Goal: Navigation & Orientation: Find specific page/section

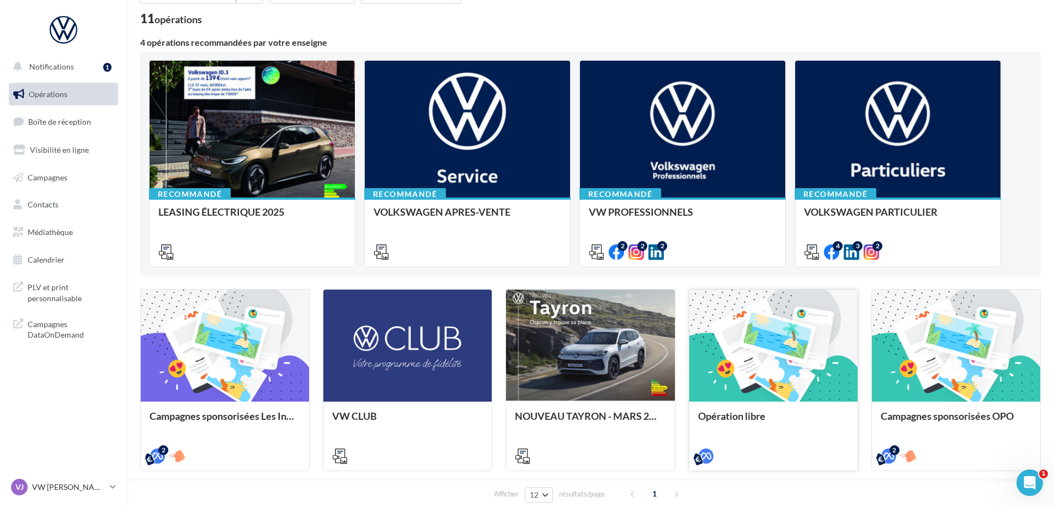
scroll to position [42, 0]
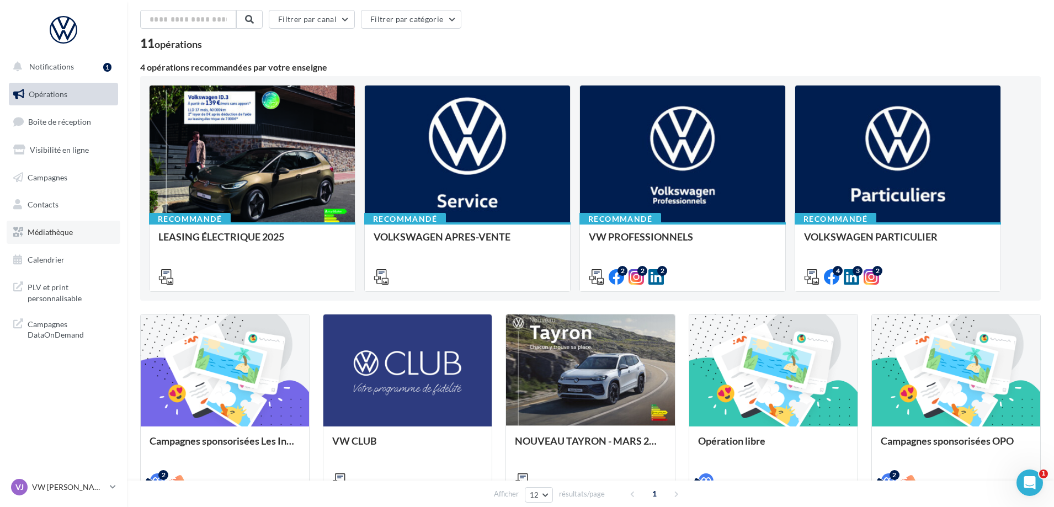
click at [71, 239] on link "Médiathèque" at bounding box center [64, 232] width 114 height 23
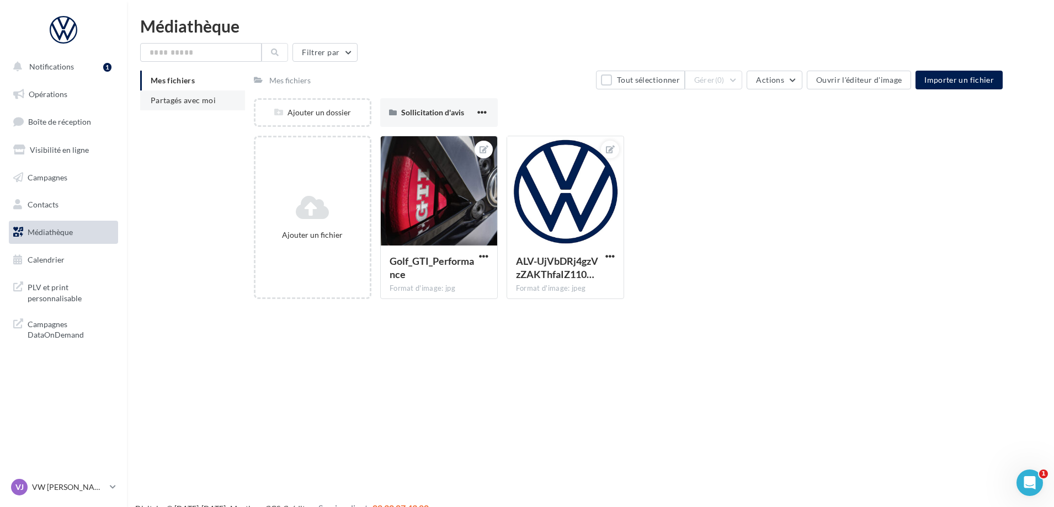
click at [153, 103] on span "Partagés avec moi" at bounding box center [183, 99] width 65 height 9
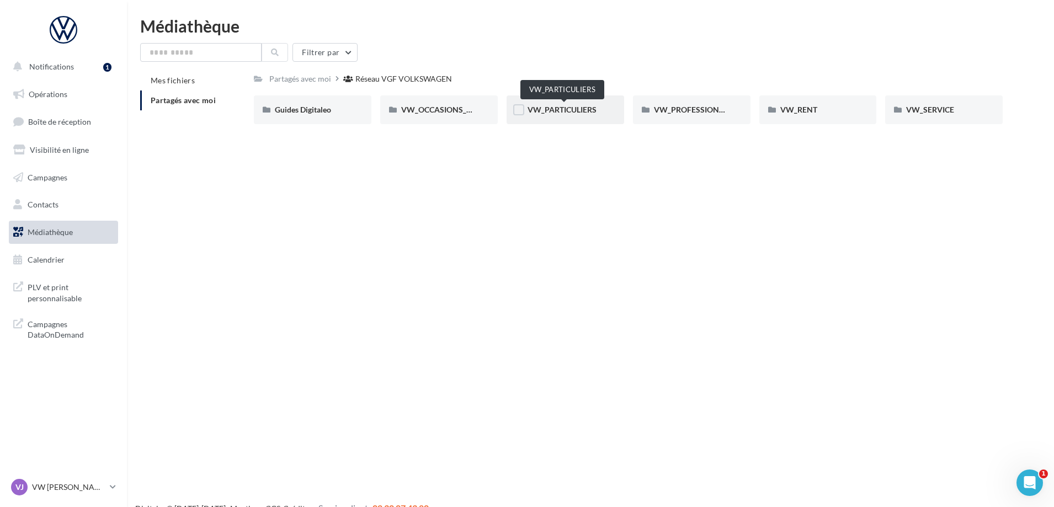
click at [587, 110] on span "VW_PARTICULIERS" at bounding box center [561, 109] width 69 height 9
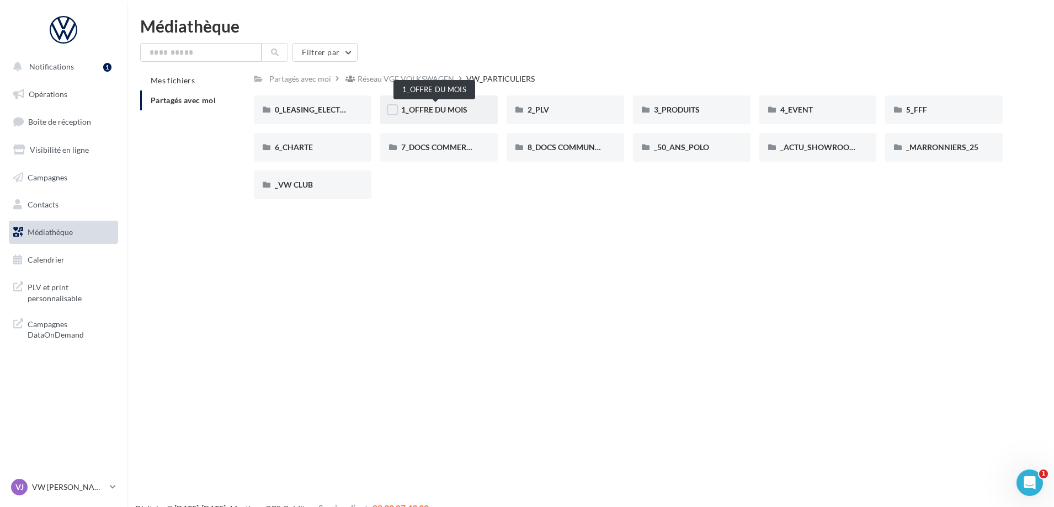
click at [445, 110] on span "1_OFFRE DU MOIS" at bounding box center [434, 109] width 66 height 9
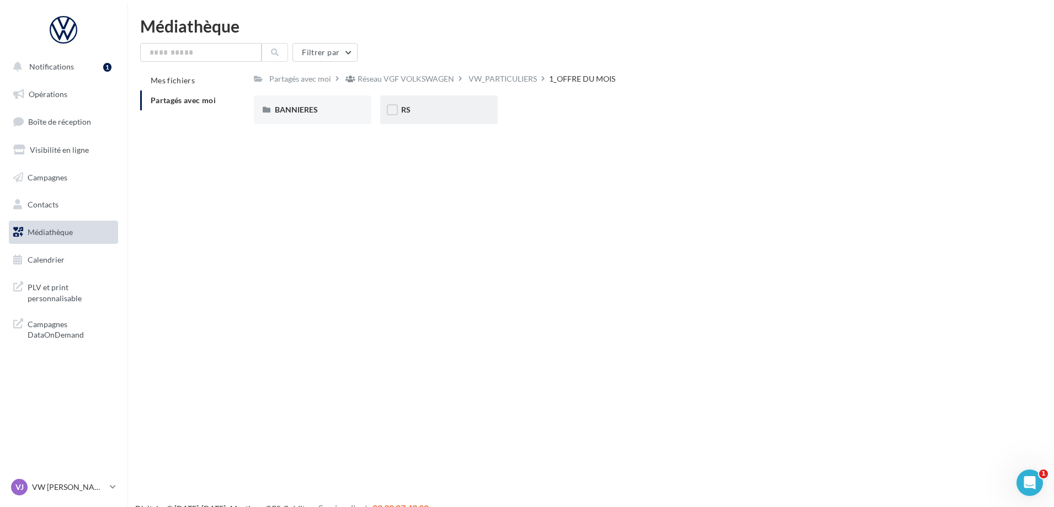
click at [467, 111] on div "RS" at bounding box center [439, 109] width 76 height 11
click at [333, 115] on div "AVEC INSTANT VW" at bounding box center [313, 109] width 76 height 11
click at [471, 112] on div "T-Cross" at bounding box center [439, 109] width 76 height 11
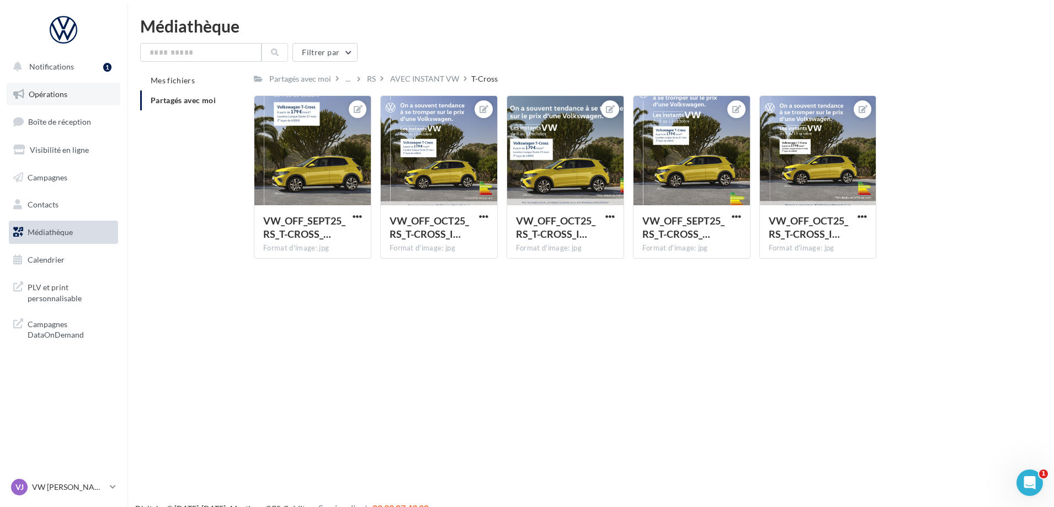
click at [76, 95] on link "Opérations" at bounding box center [64, 94] width 114 height 23
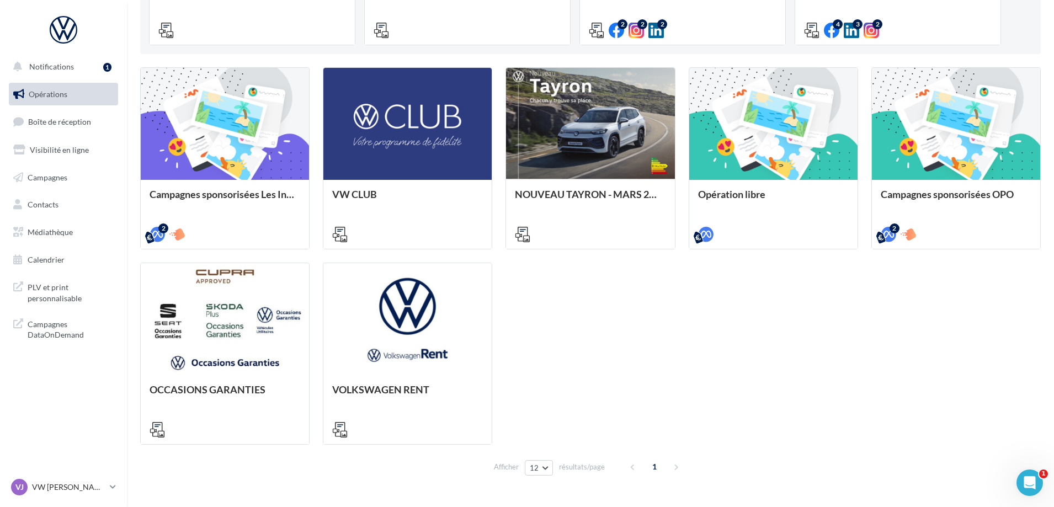
scroll to position [263, 0]
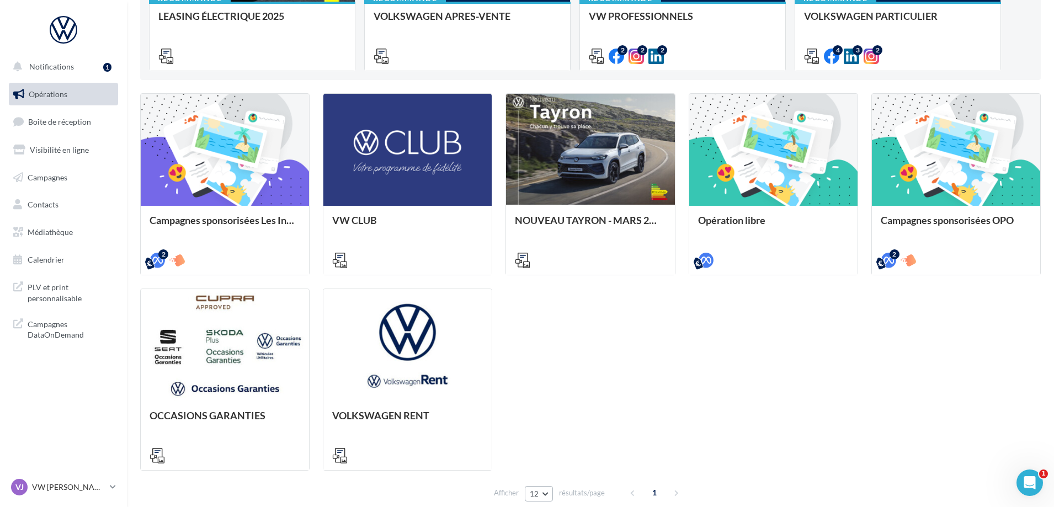
click at [550, 495] on button "12" at bounding box center [539, 493] width 28 height 15
click at [552, 433] on button "24" at bounding box center [563, 434] width 77 height 19
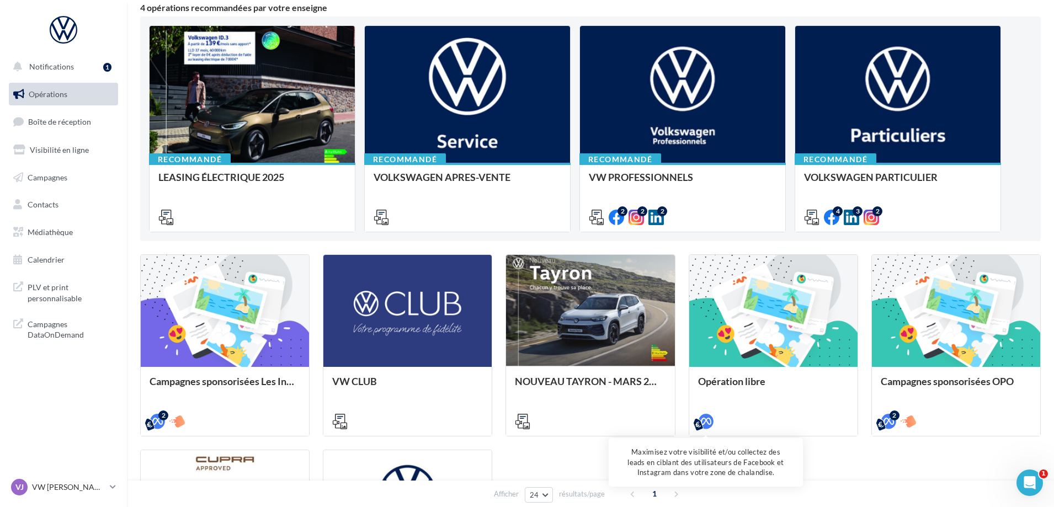
scroll to position [110, 0]
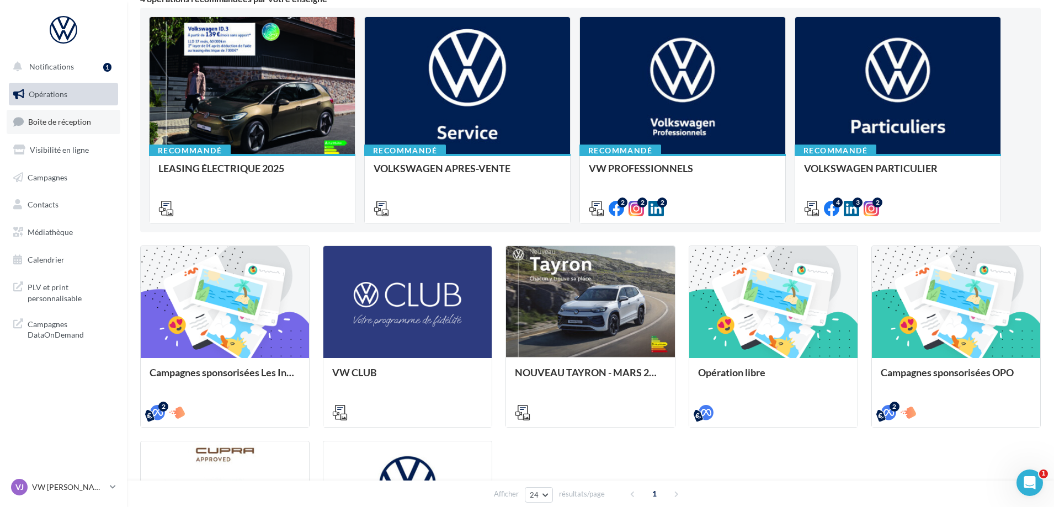
click at [67, 116] on link "Boîte de réception" at bounding box center [64, 122] width 114 height 24
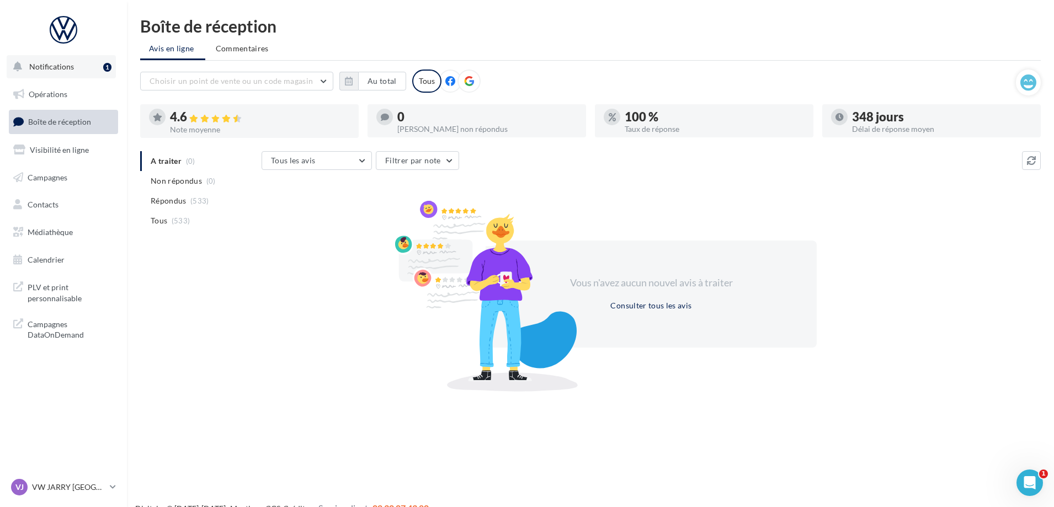
click at [77, 69] on button "Notifications 1" at bounding box center [61, 66] width 109 height 23
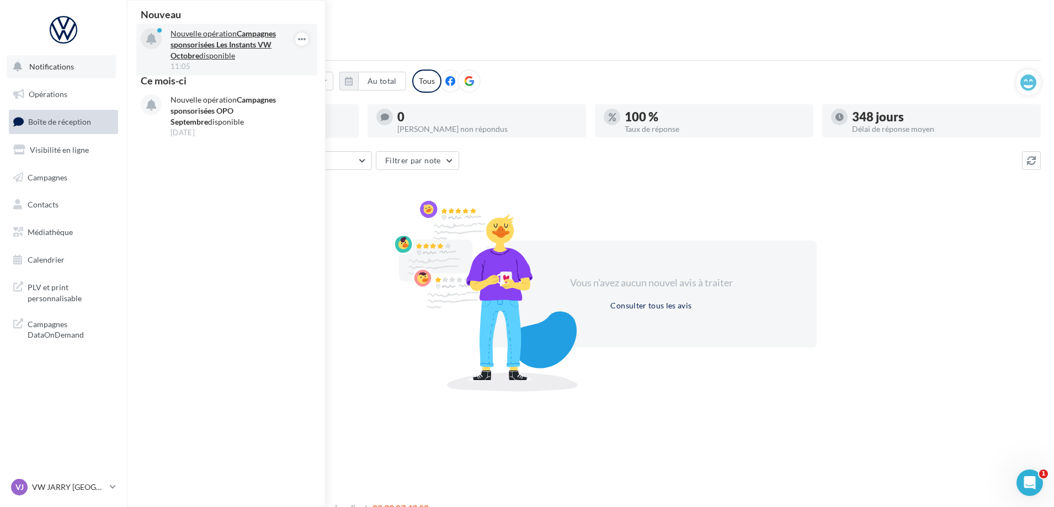
click at [252, 47] on strong "Campagnes sponsorisées Les Instants VW Octobre" at bounding box center [222, 44] width 105 height 31
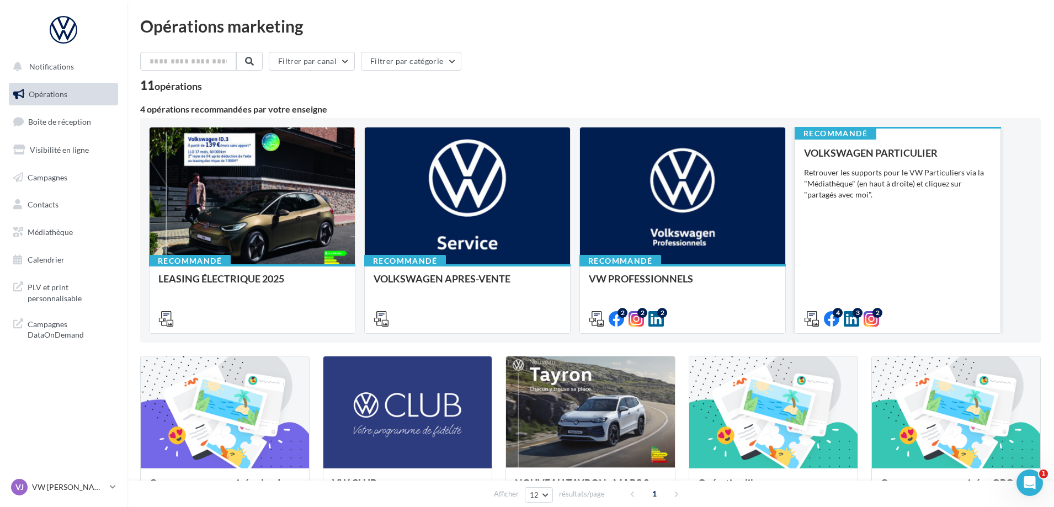
click at [890, 198] on div "Retrouver les supports pour le VW Particuliers via la "Médiathèque" (en haut à …" at bounding box center [898, 183] width 188 height 33
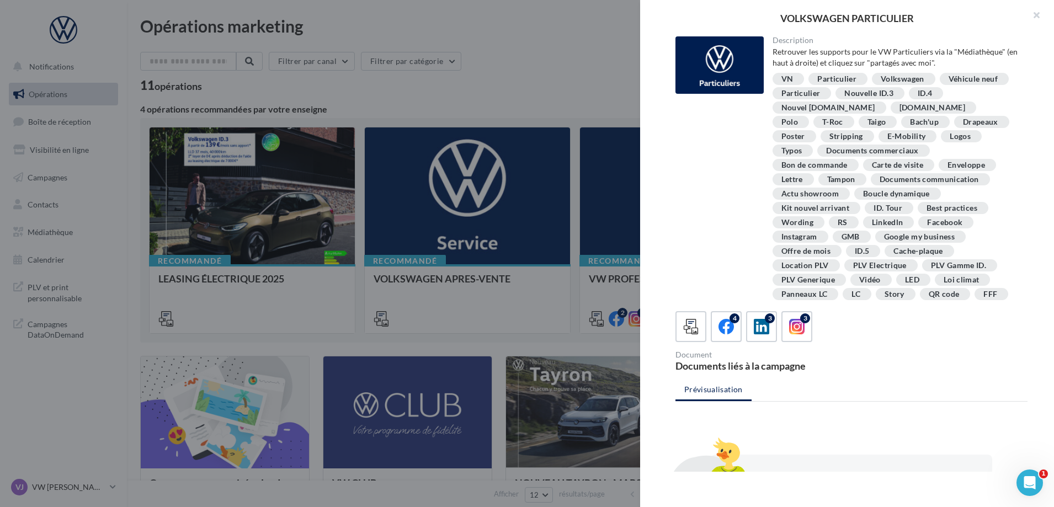
click at [509, 49] on div at bounding box center [527, 253] width 1054 height 507
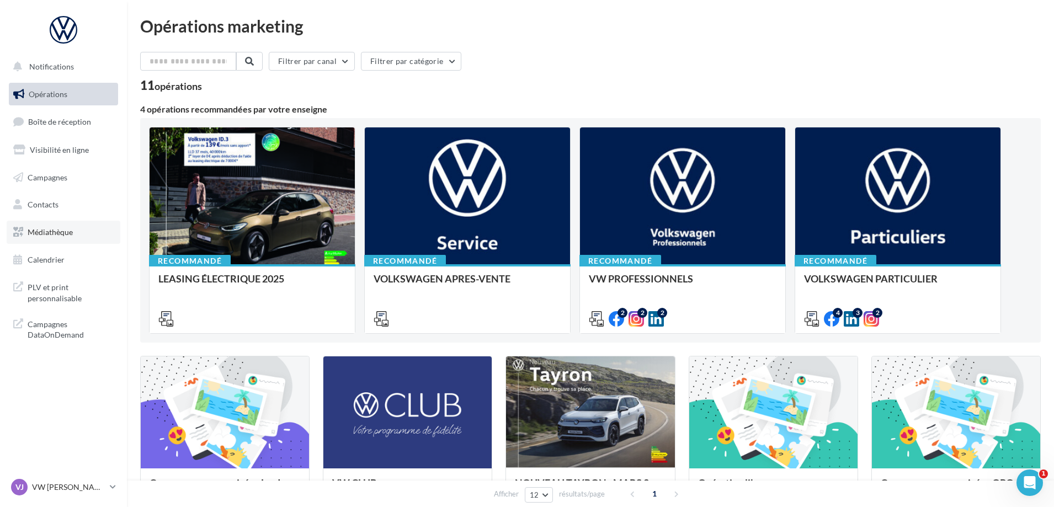
click at [50, 241] on link "Médiathèque" at bounding box center [64, 232] width 114 height 23
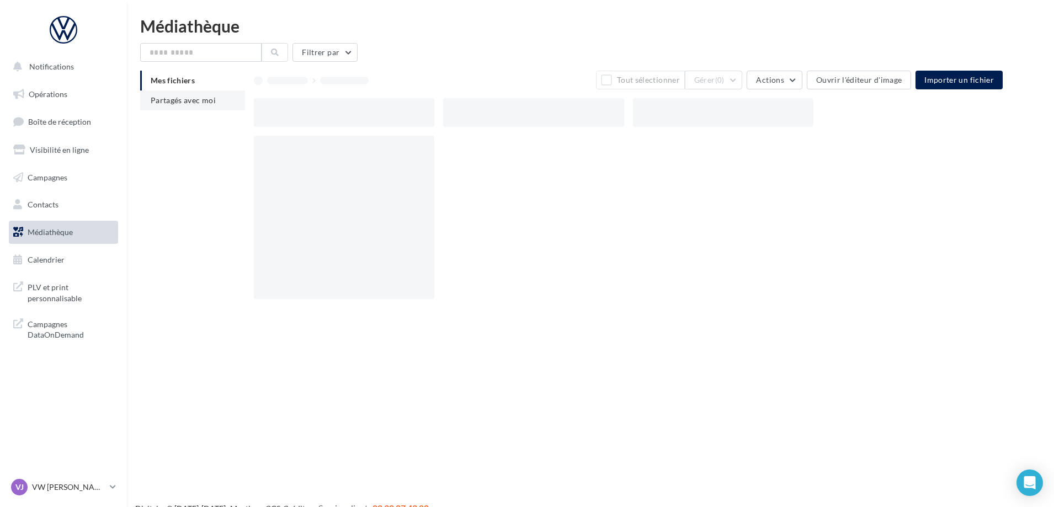
click at [194, 98] on span "Partagés avec moi" at bounding box center [183, 99] width 65 height 9
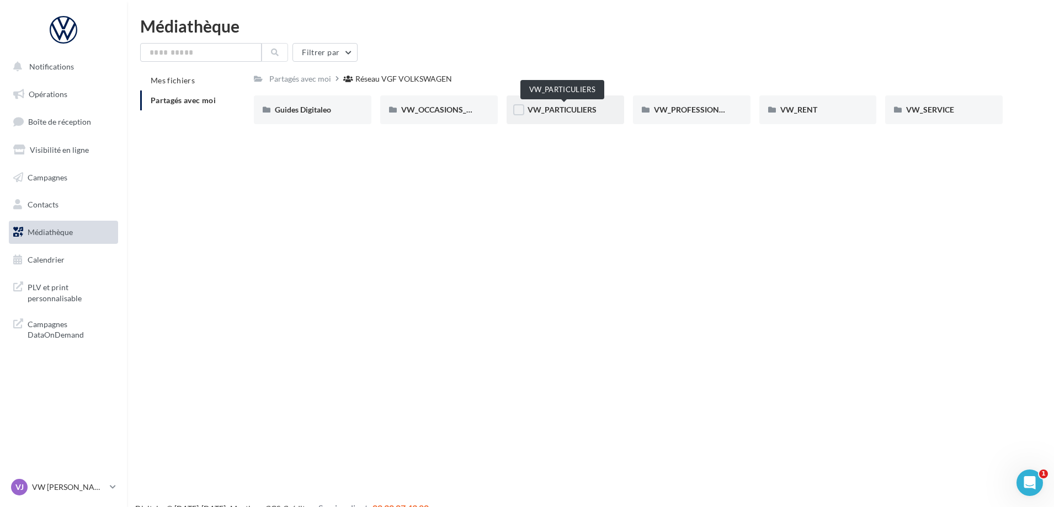
click at [576, 110] on span "VW_PARTICULIERS" at bounding box center [561, 109] width 69 height 9
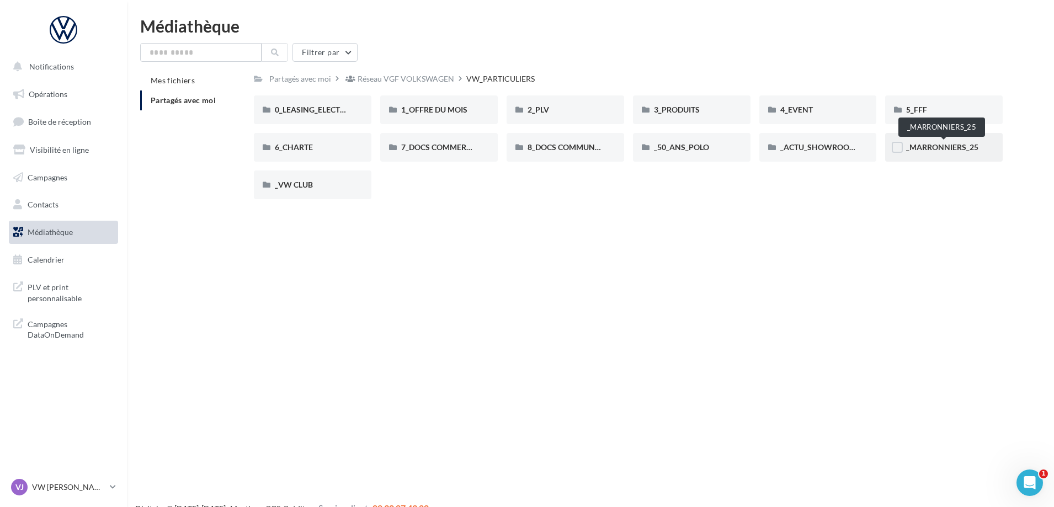
click at [925, 142] on span "_MARRONNIERS_25" at bounding box center [942, 146] width 72 height 9
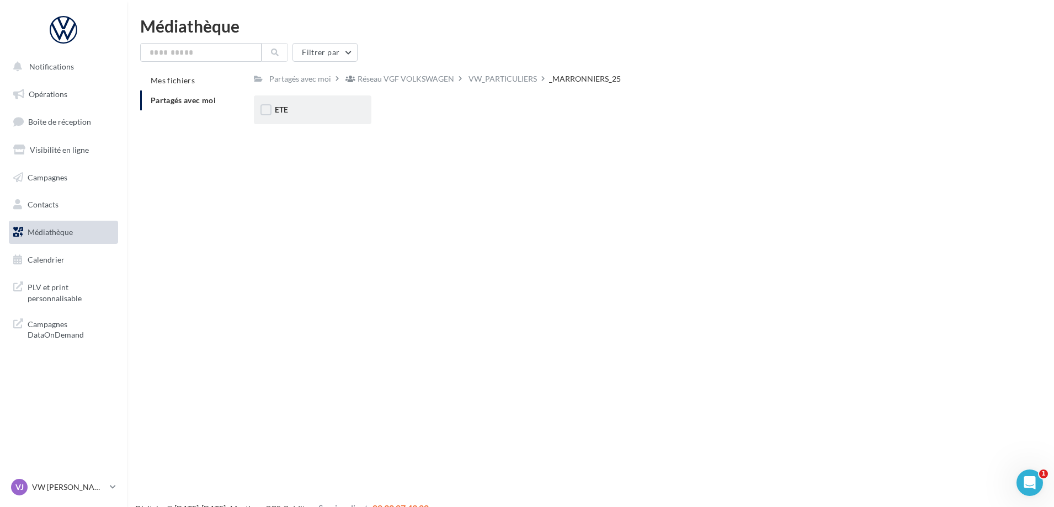
click at [298, 116] on div "ETE" at bounding box center [313, 109] width 118 height 29
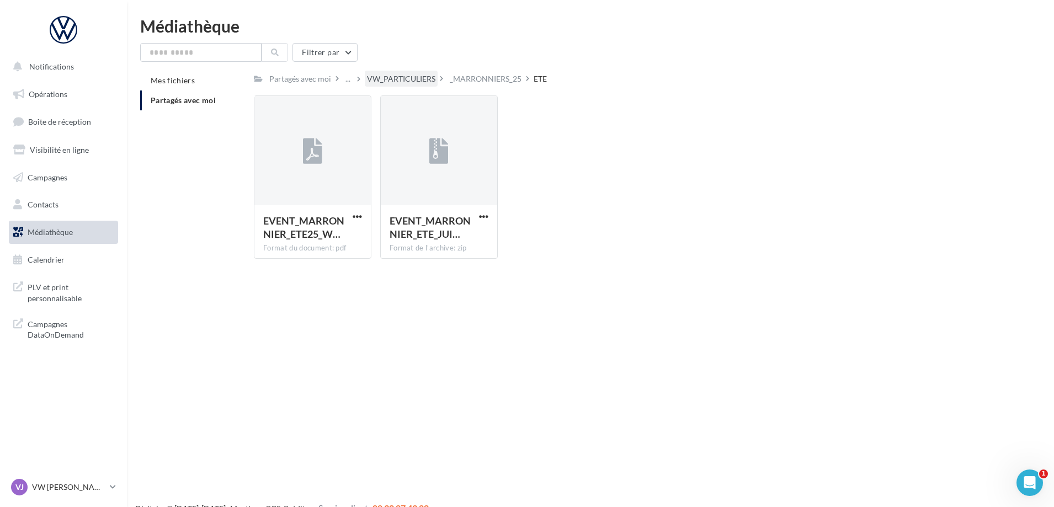
click at [414, 81] on div "VW_PARTICULIERS" at bounding box center [401, 78] width 68 height 11
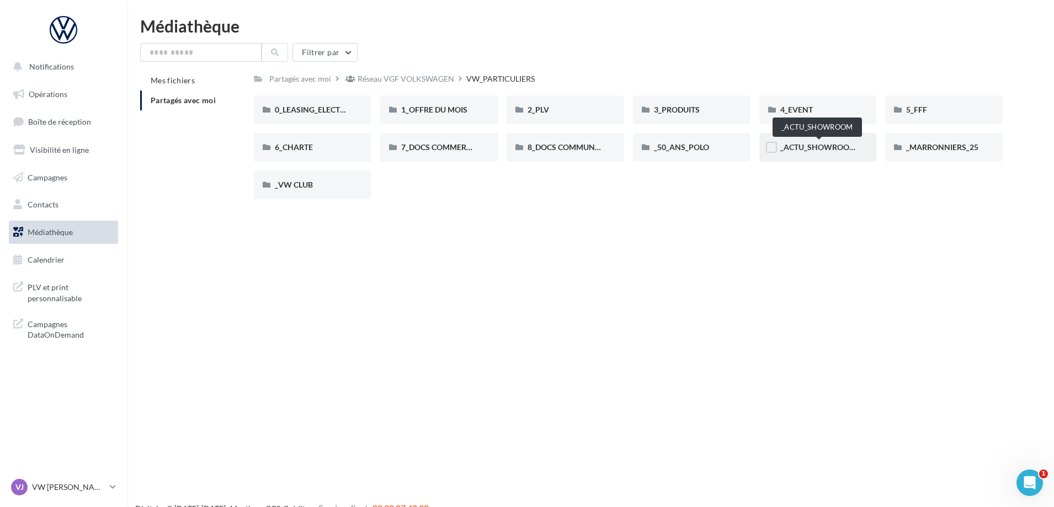
click at [788, 145] on span "_ACTU_SHOWROOM" at bounding box center [818, 146] width 76 height 9
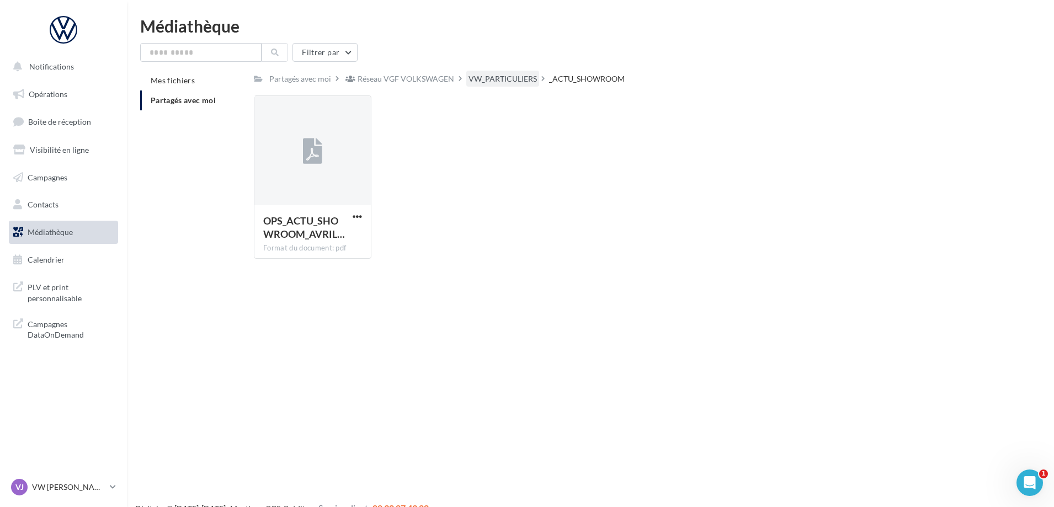
click at [503, 77] on div "VW_PARTICULIERS" at bounding box center [502, 78] width 68 height 11
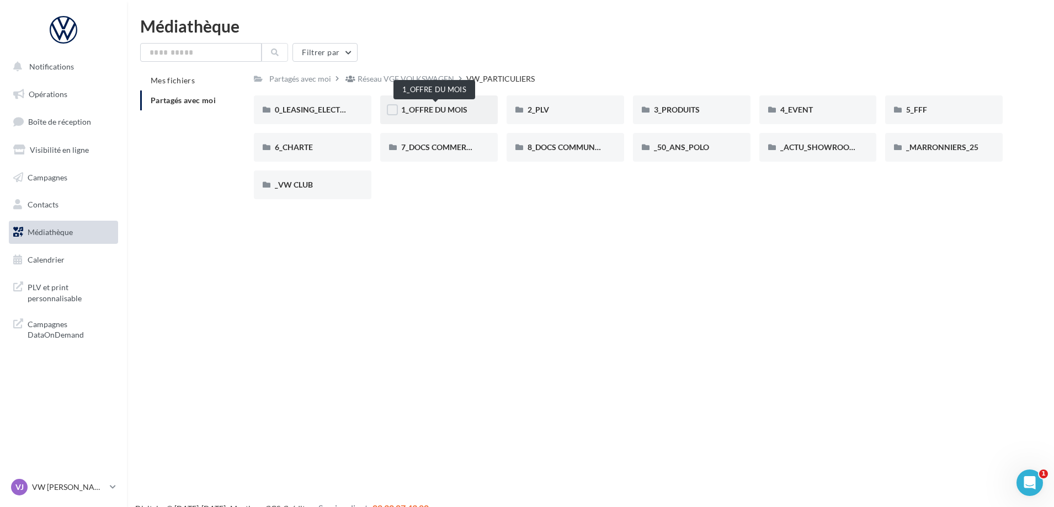
click at [445, 113] on span "1_OFFRE DU MOIS" at bounding box center [434, 109] width 66 height 9
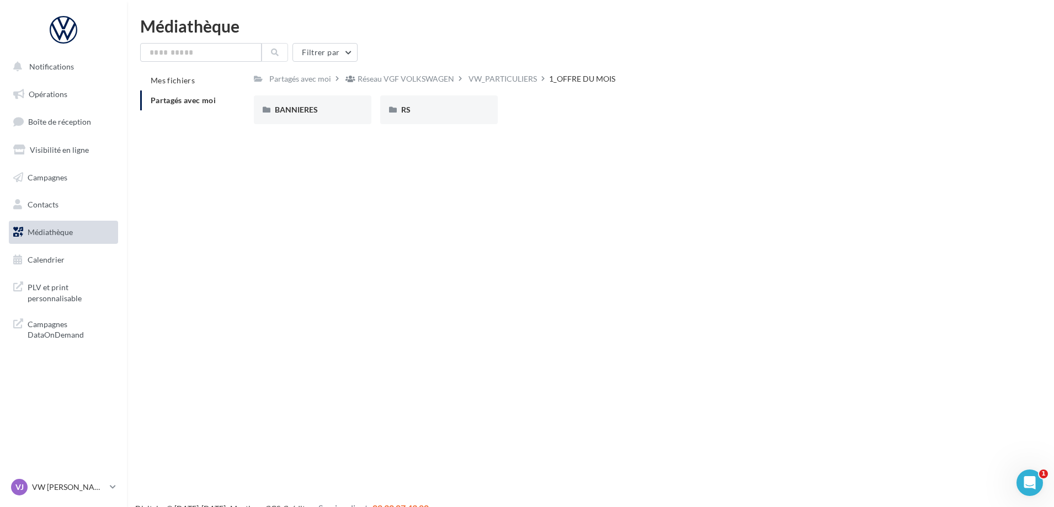
click at [445, 113] on div "RS" at bounding box center [439, 109] width 76 height 11
click at [445, 113] on span "SANS INSTANT VW" at bounding box center [436, 109] width 70 height 9
click at [419, 115] on div "T-CROSS" at bounding box center [439, 109] width 76 height 11
